Goal: Information Seeking & Learning: Learn about a topic

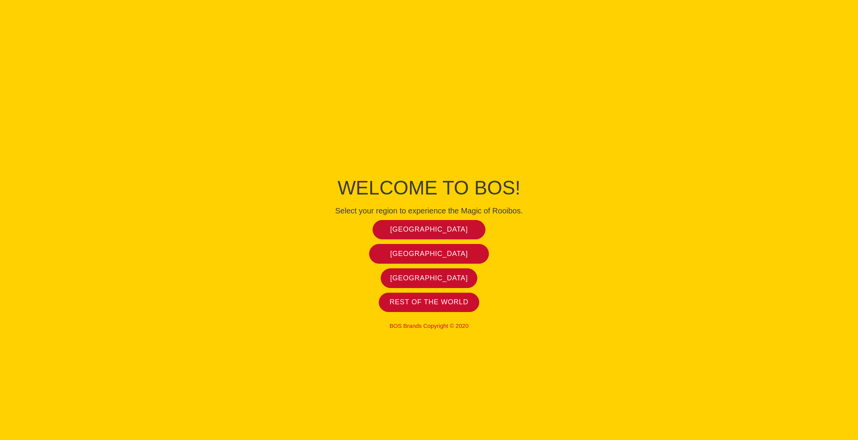
click at [439, 228] on span "[GEOGRAPHIC_DATA]" at bounding box center [429, 229] width 78 height 9
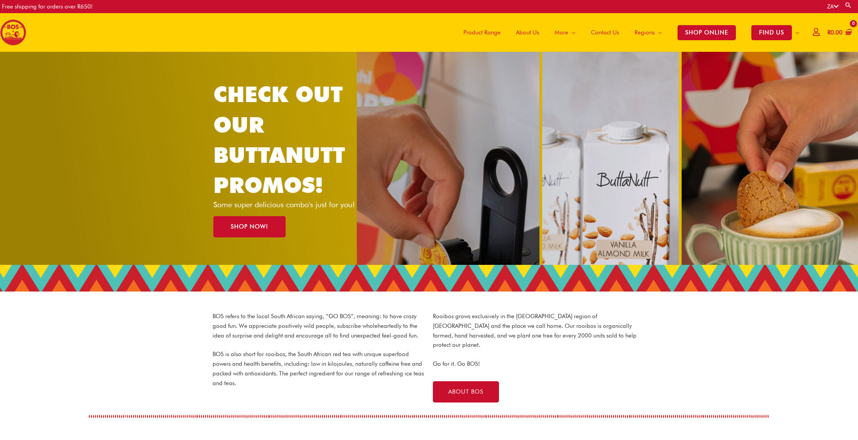
click at [528, 31] on span "About Us" at bounding box center [527, 32] width 23 height 23
